Goal: Information Seeking & Learning: Learn about a topic

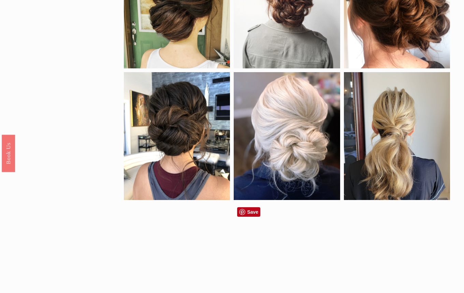
scroll to position [205, 0]
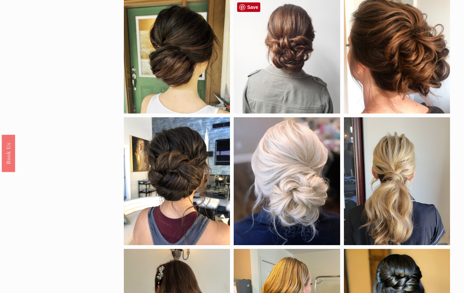
click at [301, 65] on div at bounding box center [287, 56] width 106 height 114
click at [285, 51] on div at bounding box center [287, 56] width 106 height 114
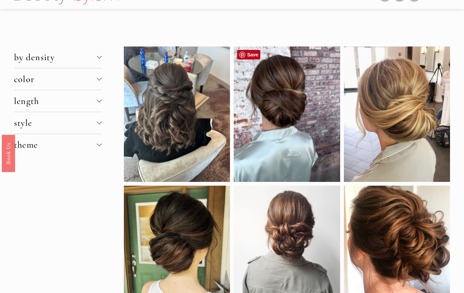
scroll to position [22, 0]
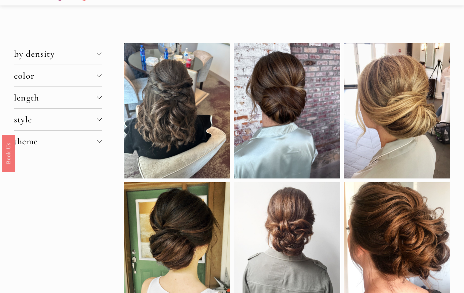
click at [100, 54] on div at bounding box center [99, 53] width 5 height 5
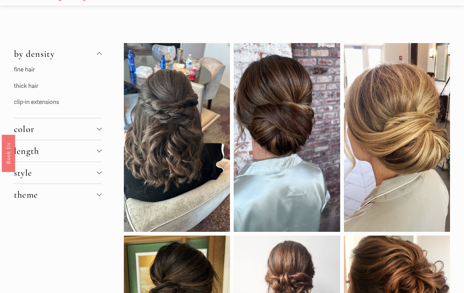
click at [30, 86] on link "thick hair" at bounding box center [26, 85] width 24 height 7
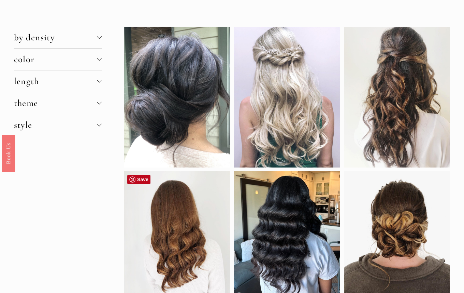
scroll to position [38, 0]
click at [99, 82] on div at bounding box center [99, 80] width 5 height 5
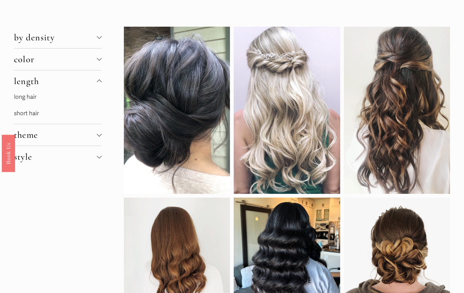
click at [20, 97] on link "long hair" at bounding box center [25, 96] width 23 height 7
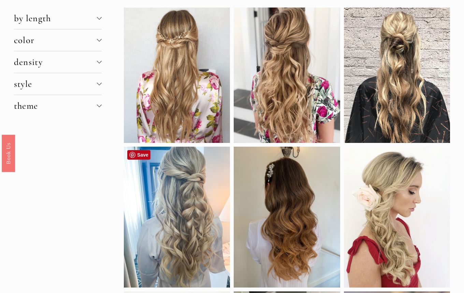
scroll to position [57, 0]
click at [100, 106] on div at bounding box center [99, 104] width 5 height 5
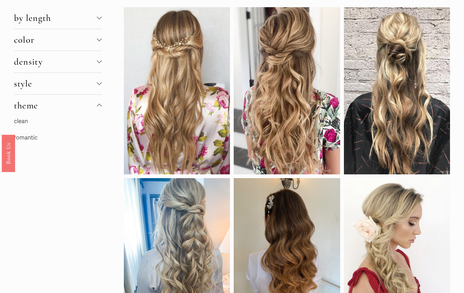
click at [32, 138] on link "romantic" at bounding box center [26, 137] width 24 height 7
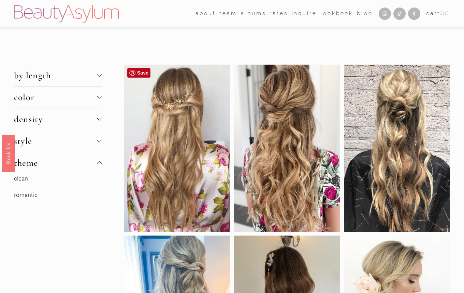
scroll to position [0, 0]
click at [99, 162] on div at bounding box center [99, 163] width 5 height 5
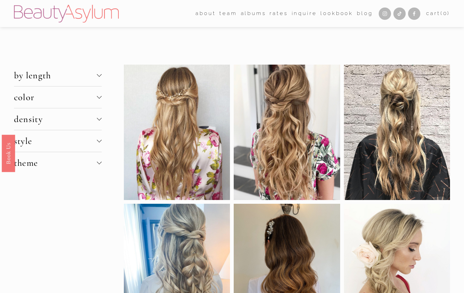
click at [100, 74] on div at bounding box center [99, 74] width 5 height 5
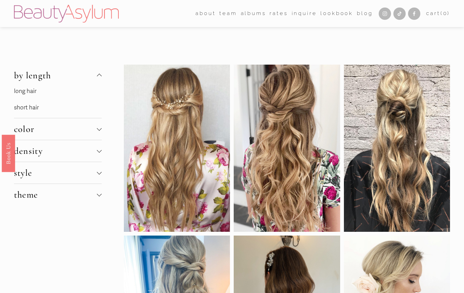
click at [100, 74] on div at bounding box center [99, 75] width 5 height 5
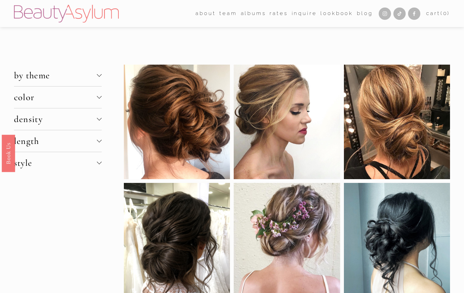
click at [101, 74] on div at bounding box center [99, 74] width 5 height 5
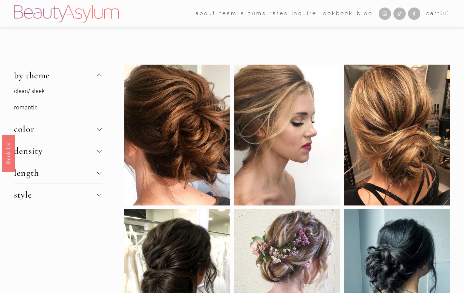
click at [99, 76] on div at bounding box center [99, 76] width 5 height 5
